Goal: Task Accomplishment & Management: Manage account settings

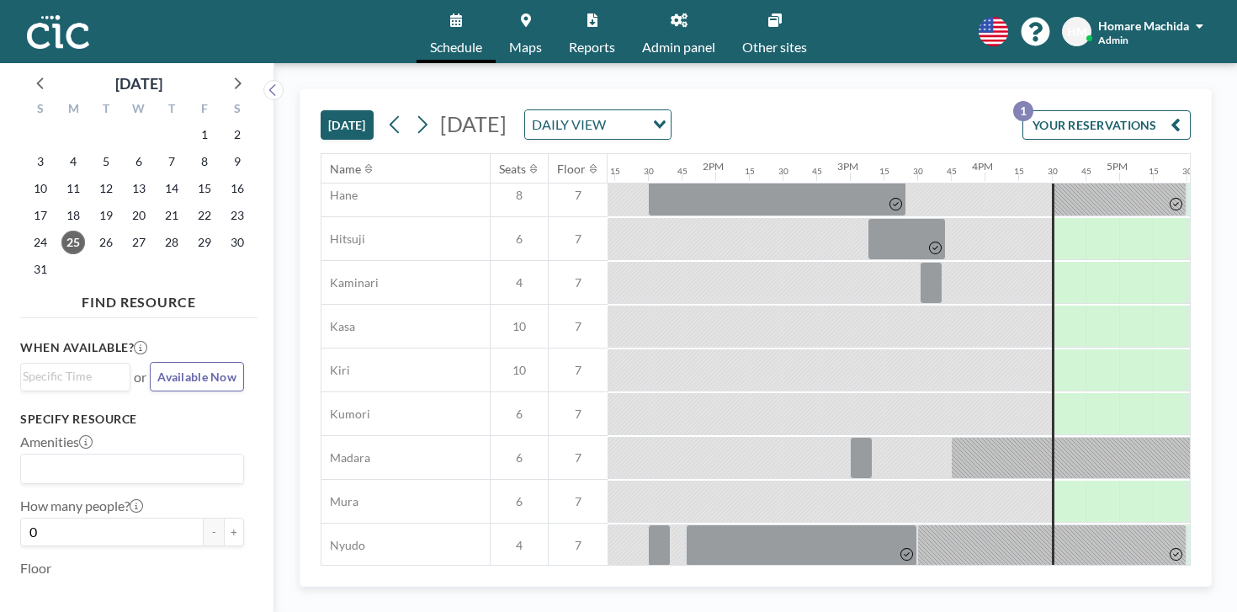
scroll to position [866, 1777]
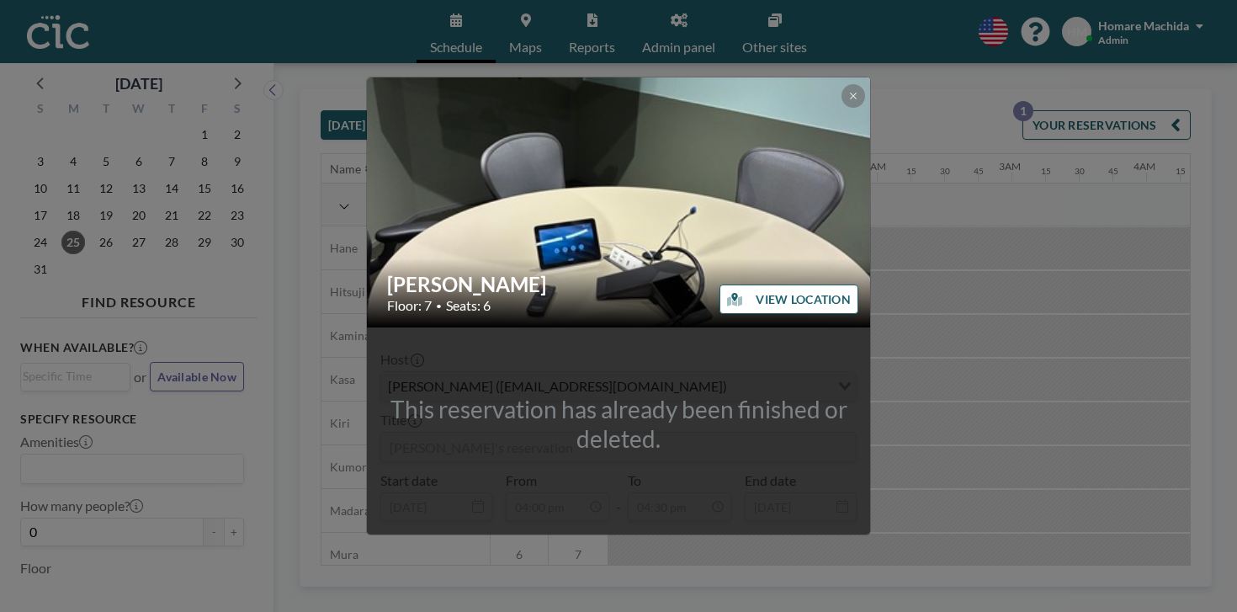
scroll to position [866, 1695]
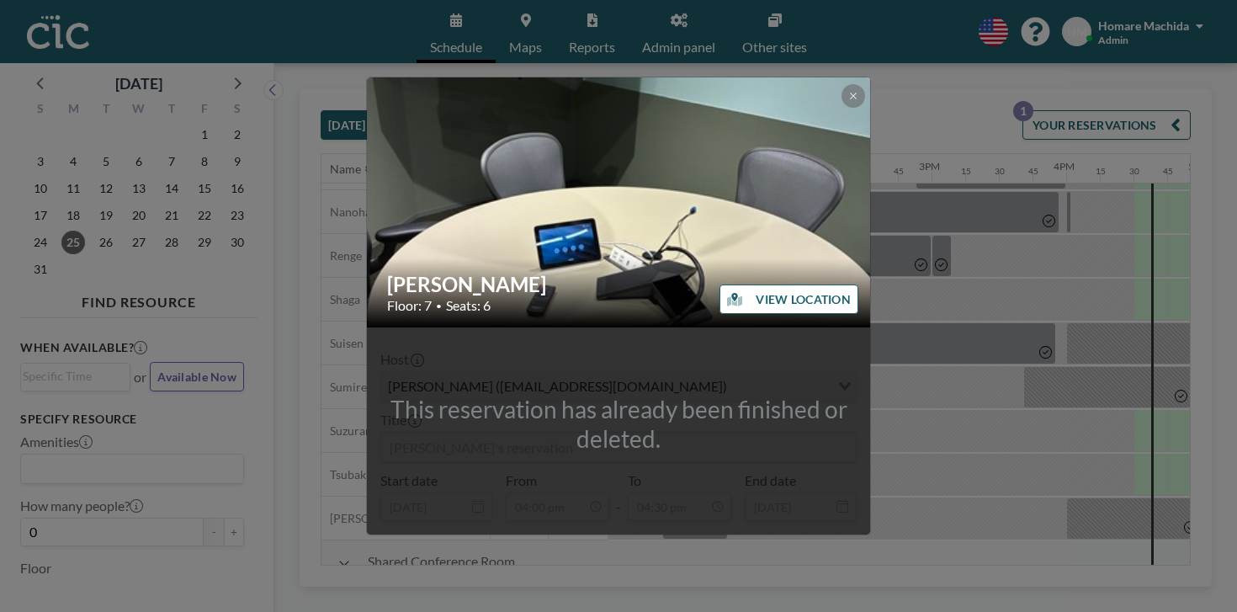
click at [841, 108] on button at bounding box center [853, 96] width 24 height 24
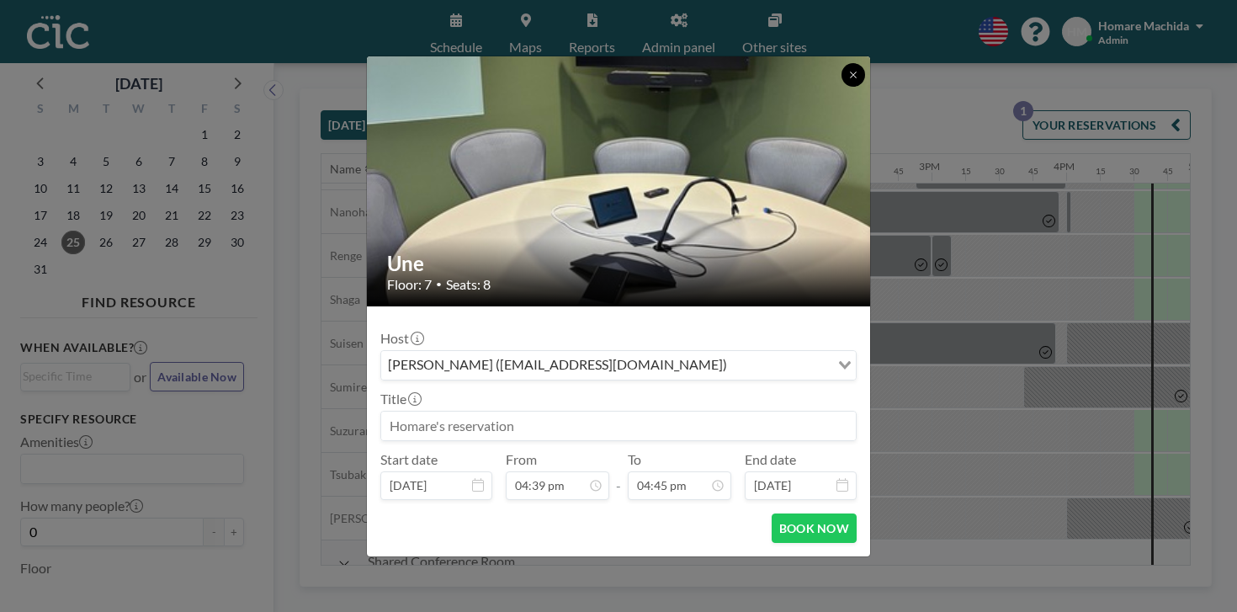
click at [841, 87] on button at bounding box center [853, 75] width 24 height 24
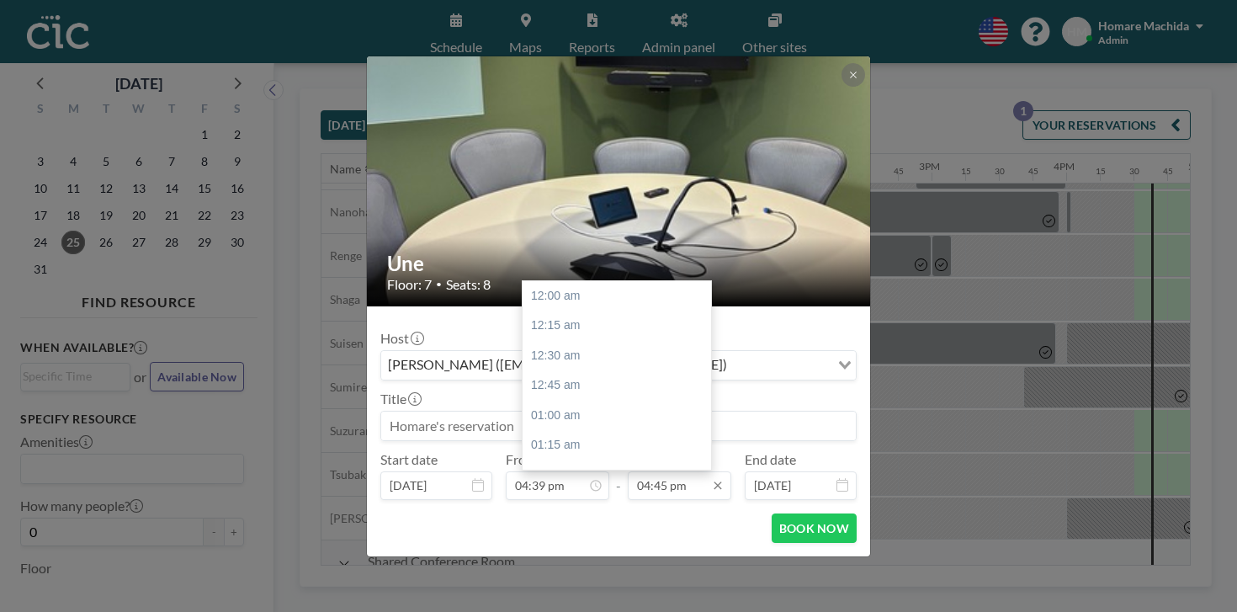
scroll to position [1799, 0]
click at [687, 471] on input "04:45 pm" at bounding box center [679, 485] width 103 height 29
click at [608, 517] on div "05:00 pm" at bounding box center [616, 532] width 188 height 30
type input "05:00 pm"
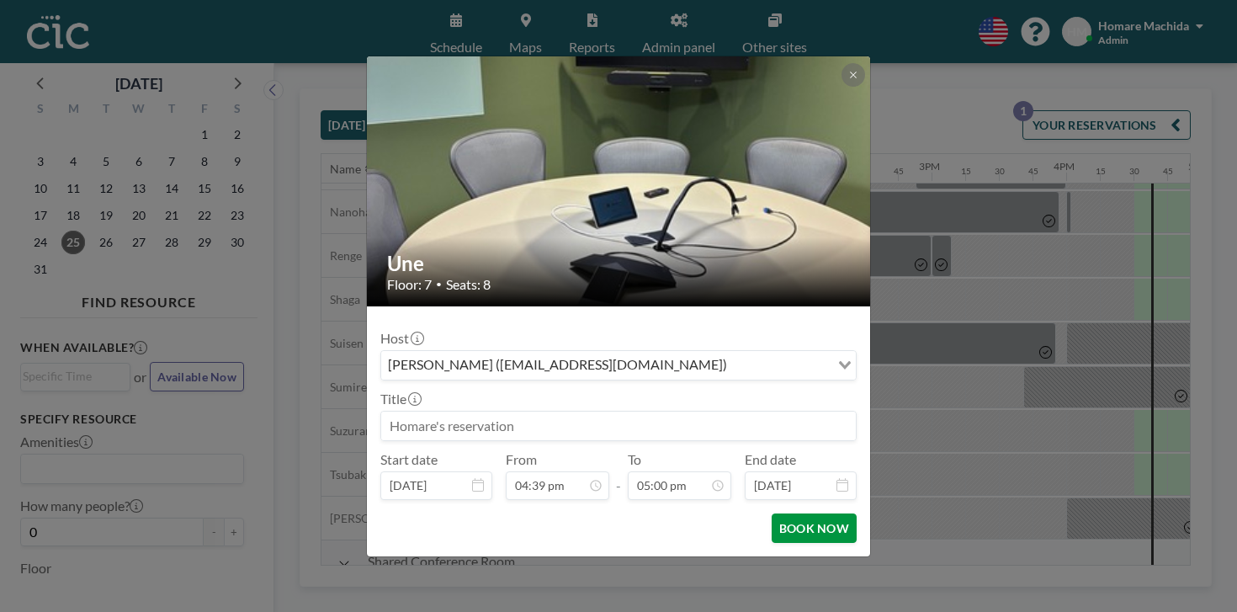
click at [771, 513] on button "BOOK NOW" at bounding box center [813, 527] width 85 height 29
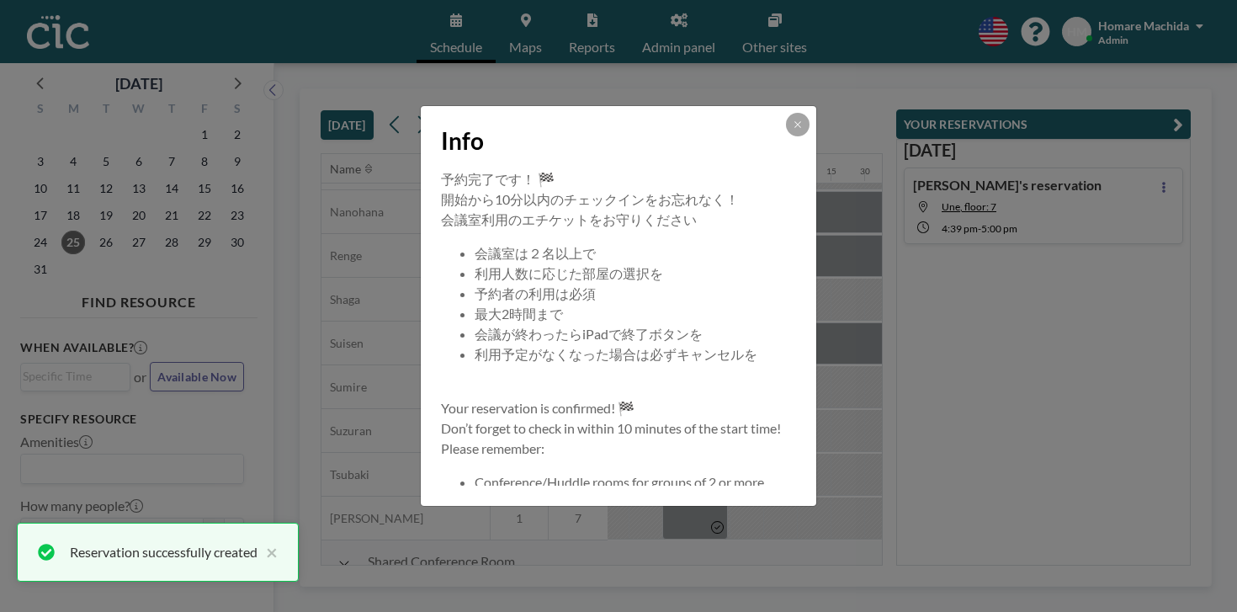
click at [786, 136] on div at bounding box center [798, 125] width 24 height 24
click at [786, 136] on button at bounding box center [798, 125] width 24 height 24
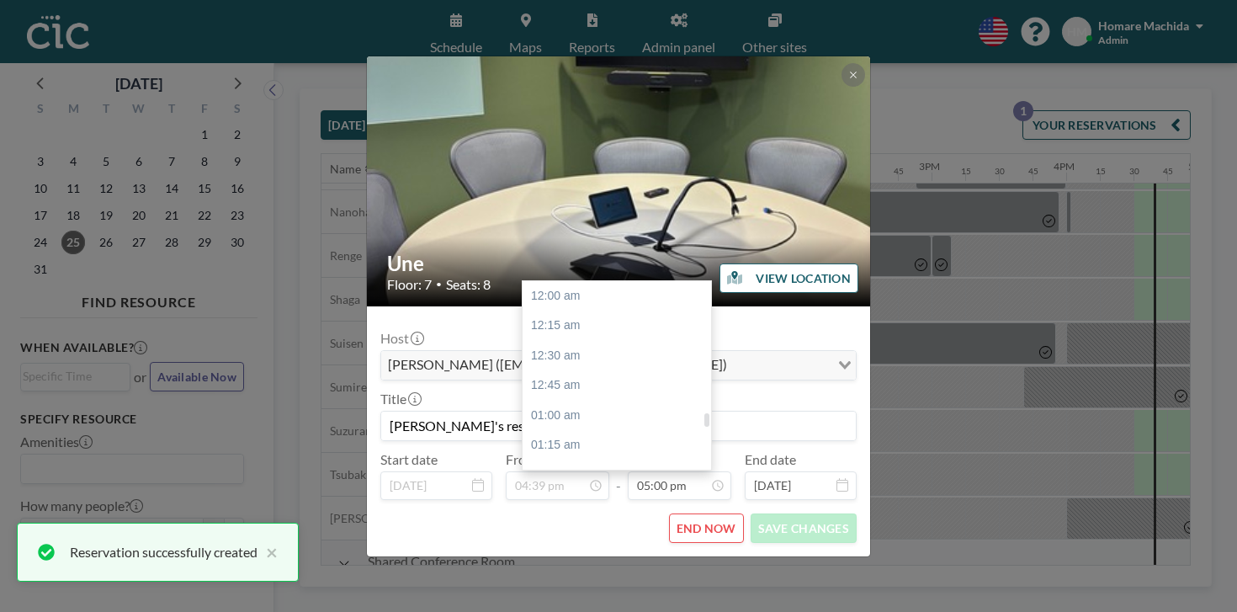
scroll to position [1826, 0]
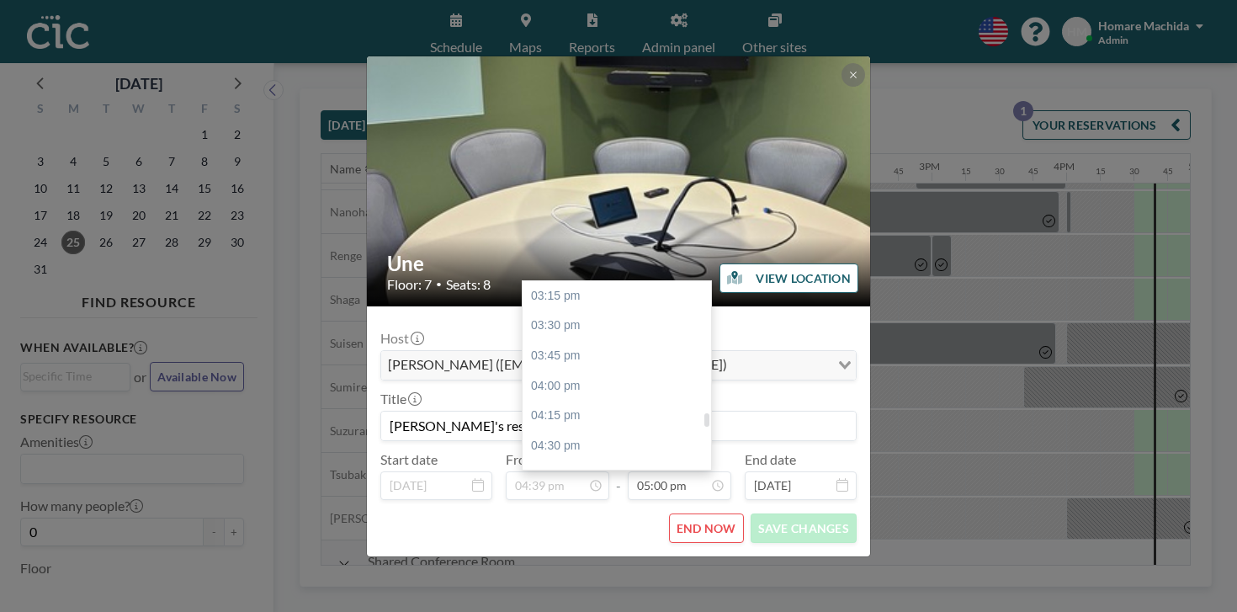
click at [633, 550] on div "05:30 pm" at bounding box center [616, 565] width 188 height 30
type input "05:30 pm"
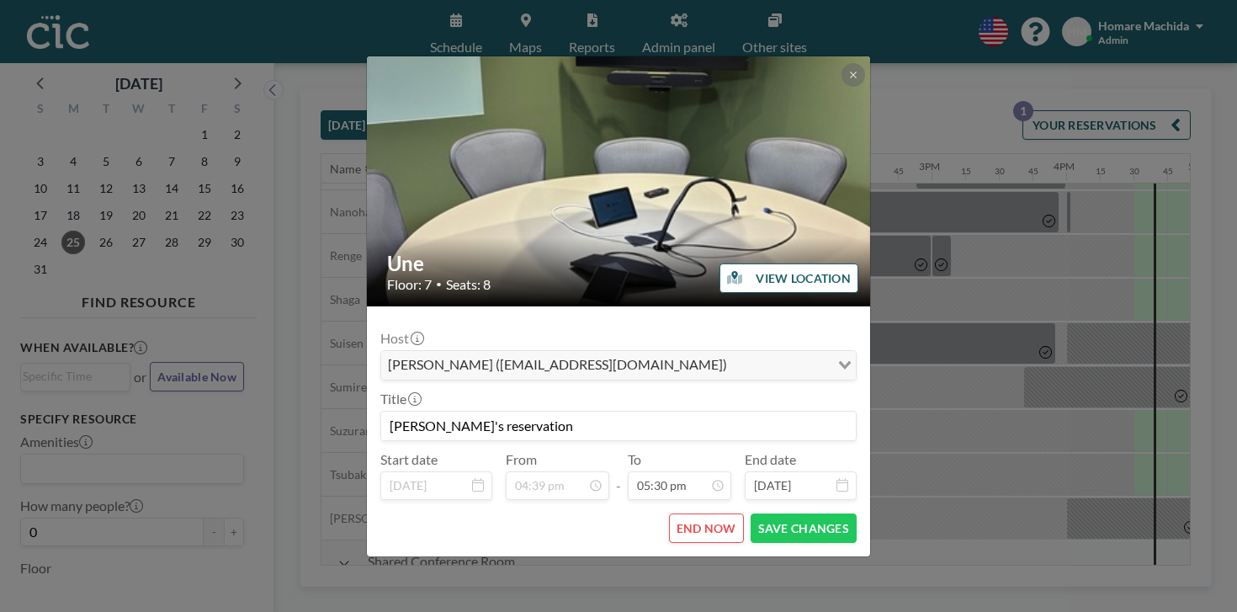
scroll to position [1880, 0]
click at [750, 513] on button "SAVE CHANGES" at bounding box center [803, 527] width 106 height 29
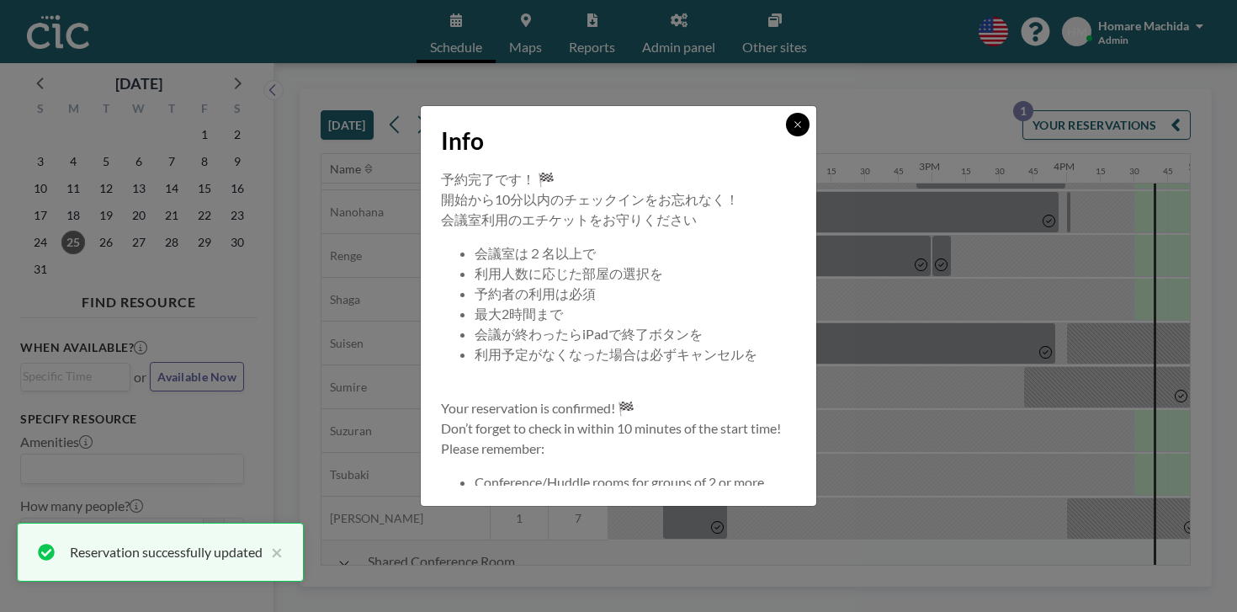
click at [786, 136] on button at bounding box center [798, 125] width 24 height 24
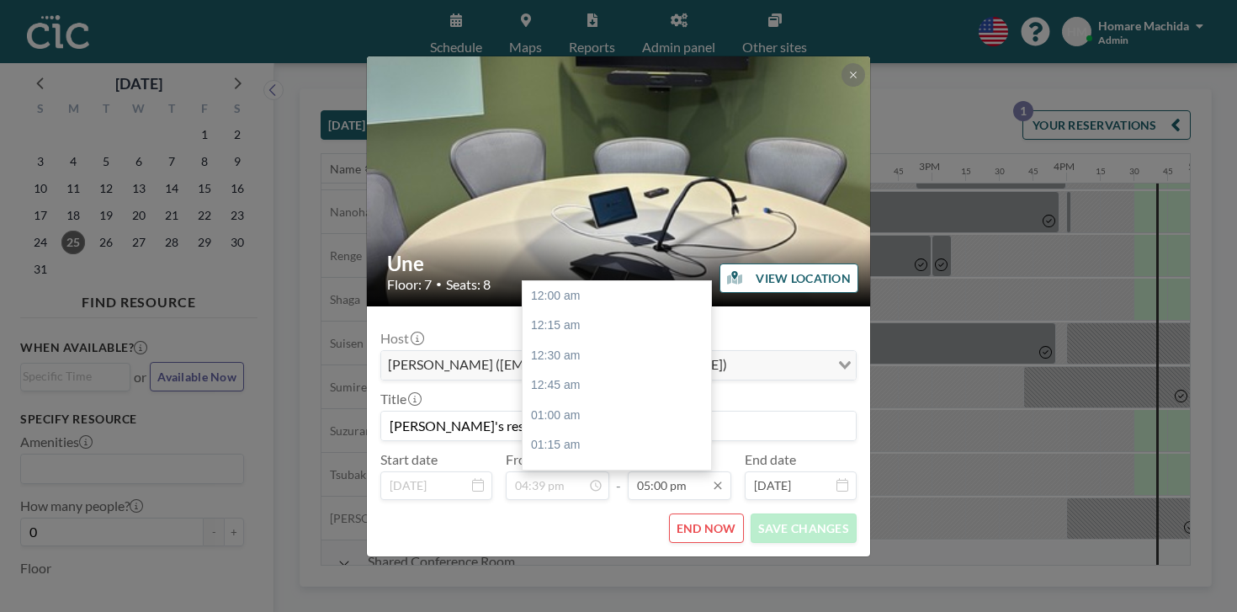
scroll to position [1826, 0]
click at [634, 520] on div "05:15 pm" at bounding box center [616, 535] width 188 height 30
type input "05:15 pm"
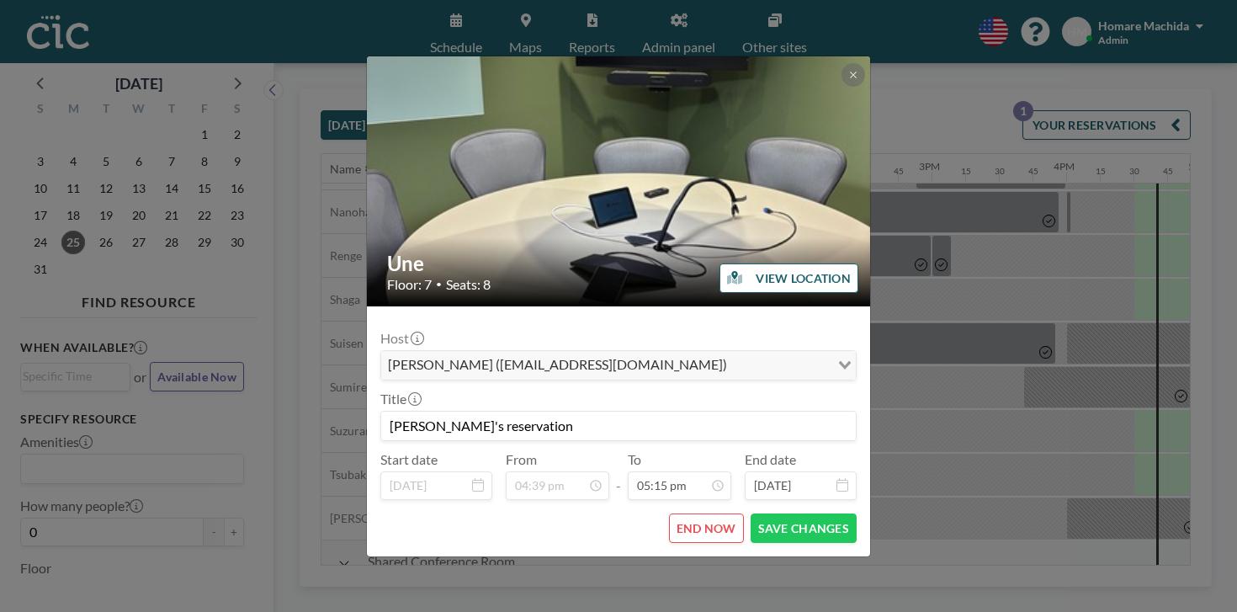
scroll to position [1853, 0]
click at [757, 513] on button "SAVE CHANGES" at bounding box center [803, 527] width 106 height 29
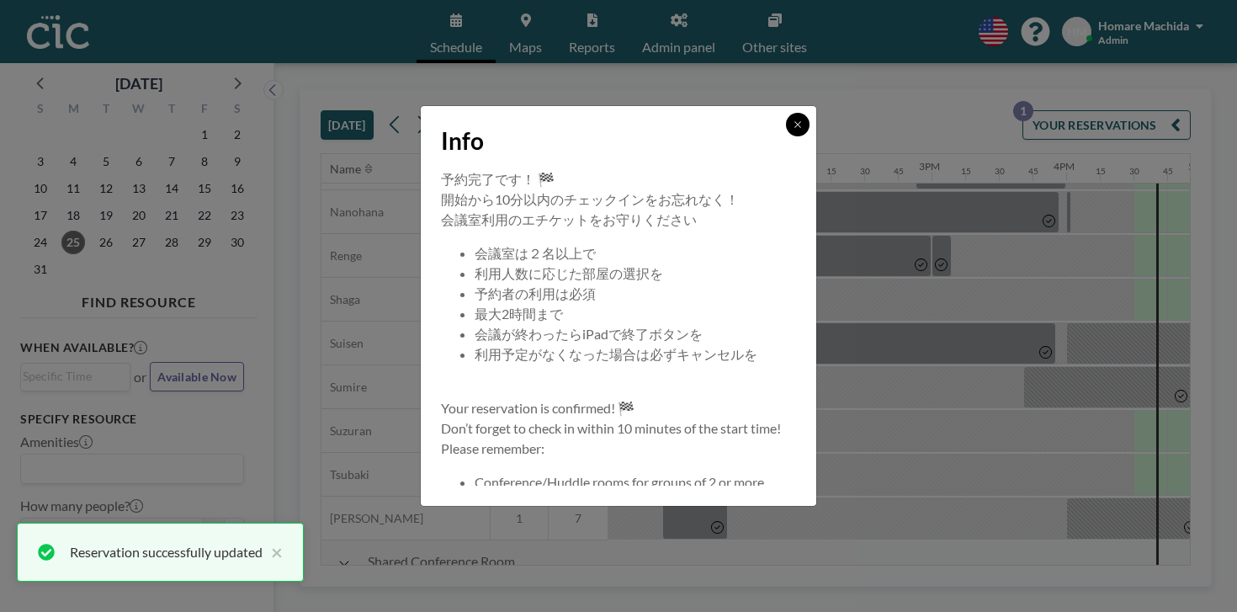
click at [792, 130] on icon at bounding box center [797, 124] width 10 height 10
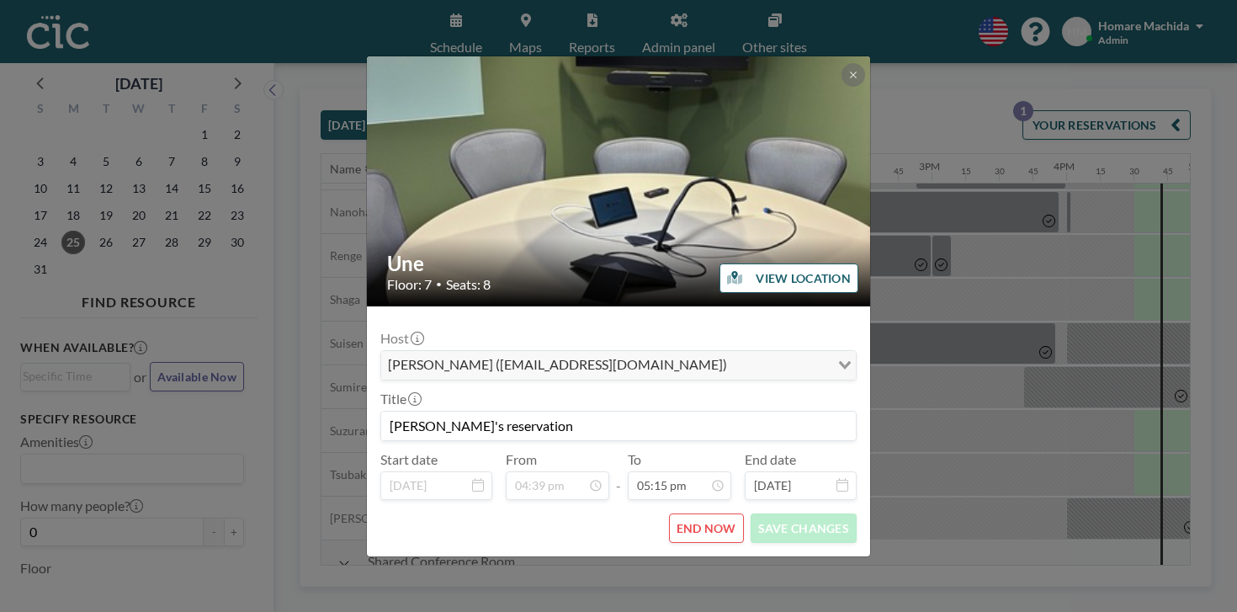
click at [685, 513] on button "END NOW" at bounding box center [706, 527] width 75 height 29
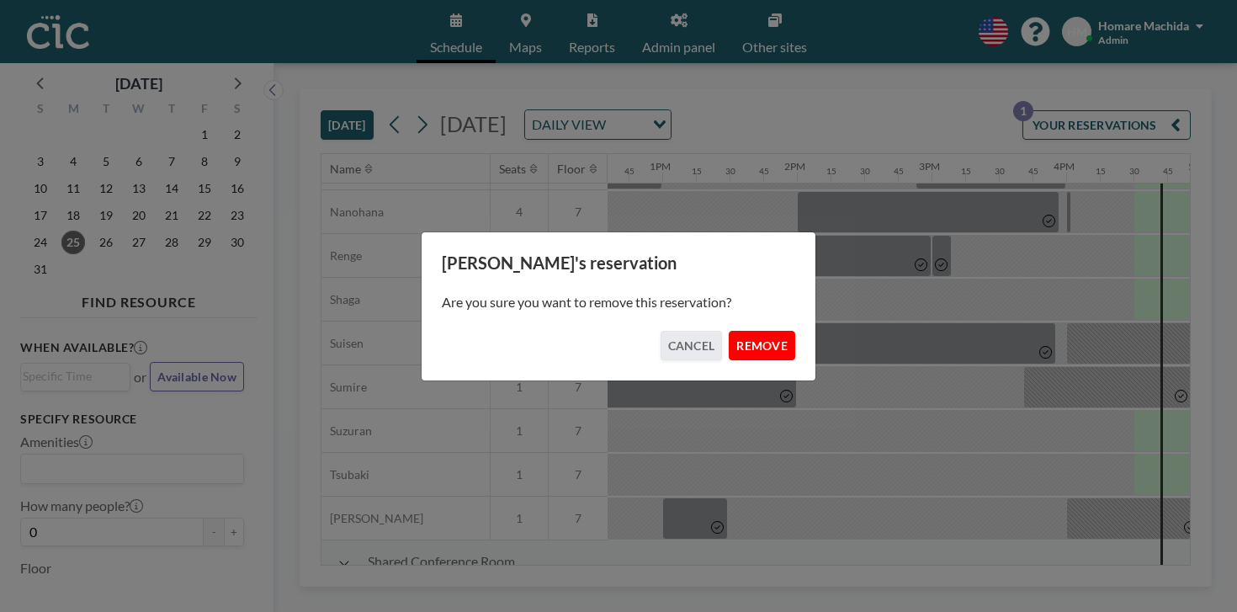
click at [735, 339] on button "REMOVE" at bounding box center [762, 345] width 66 height 29
